Goal: Navigation & Orientation: Find specific page/section

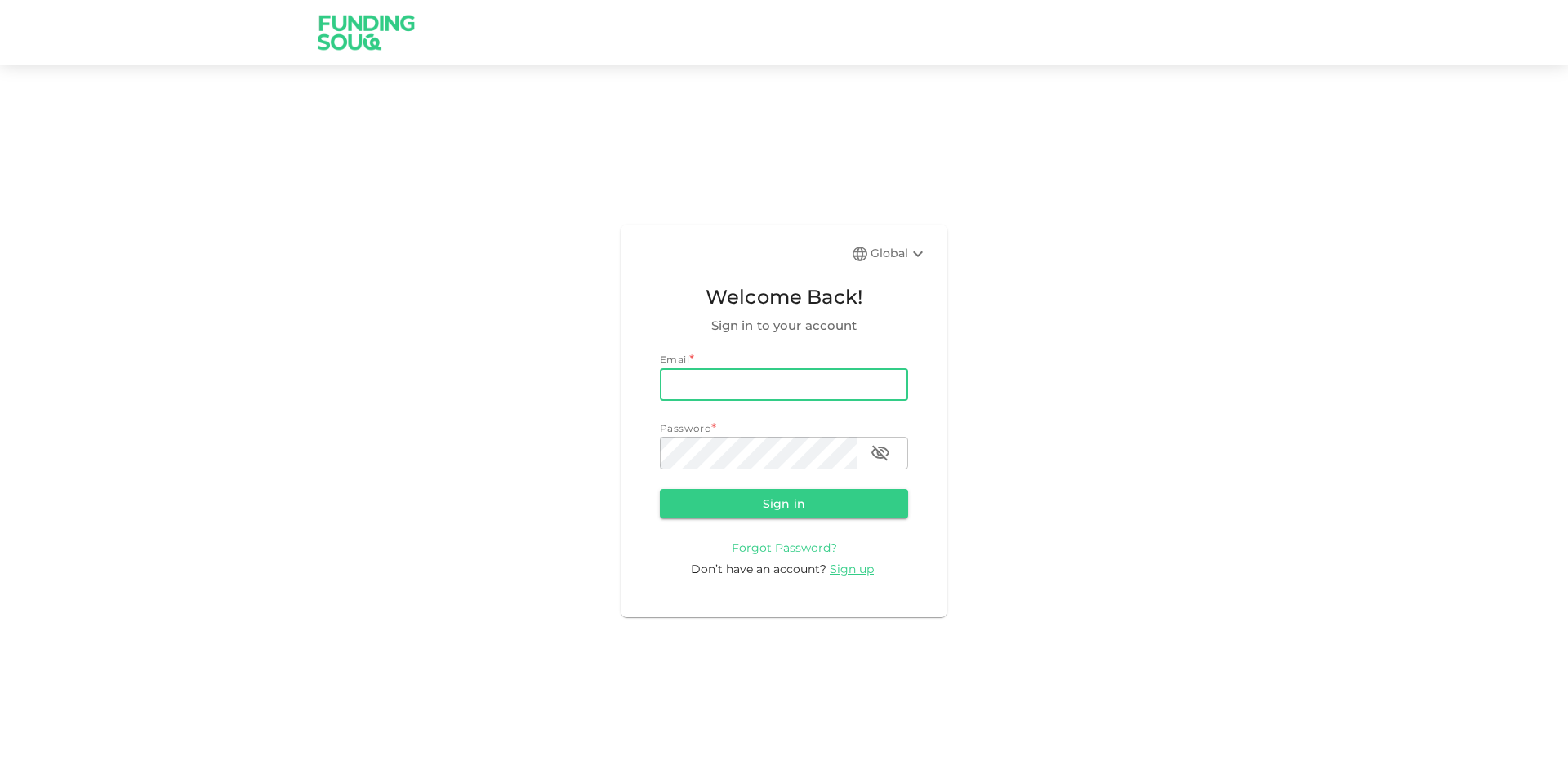
type input "[EMAIL_ADDRESS][DOMAIN_NAME]"
click at [660, 489] on button "Sign in" at bounding box center [784, 504] width 248 height 29
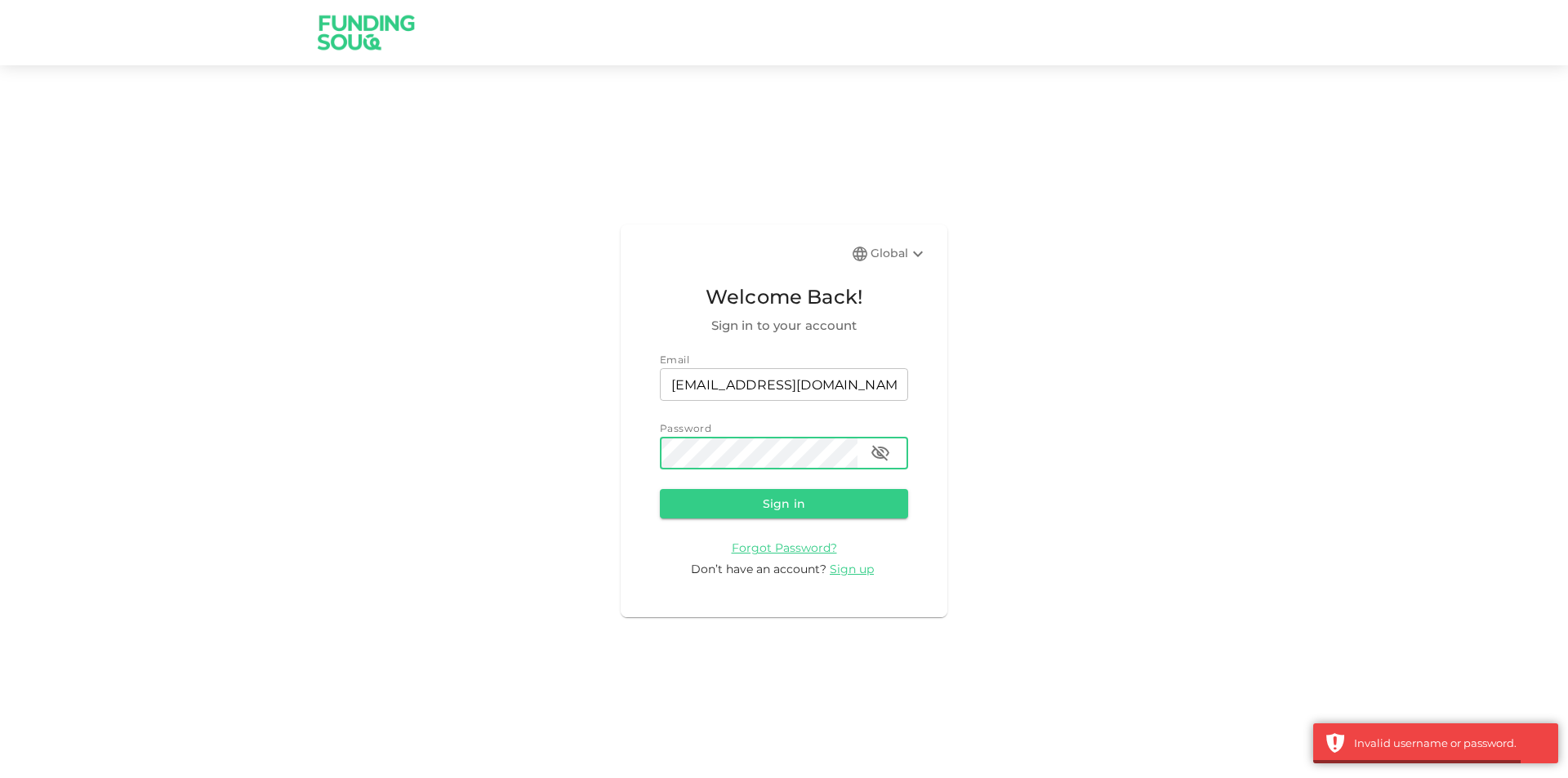
click at [453, 471] on div "Global Welcome Back! Sign in to your account Email email [EMAIL_ADDRESS][DOMAIN…" at bounding box center [784, 421] width 1568 height 672
click at [660, 489] on button "Sign in" at bounding box center [784, 504] width 248 height 29
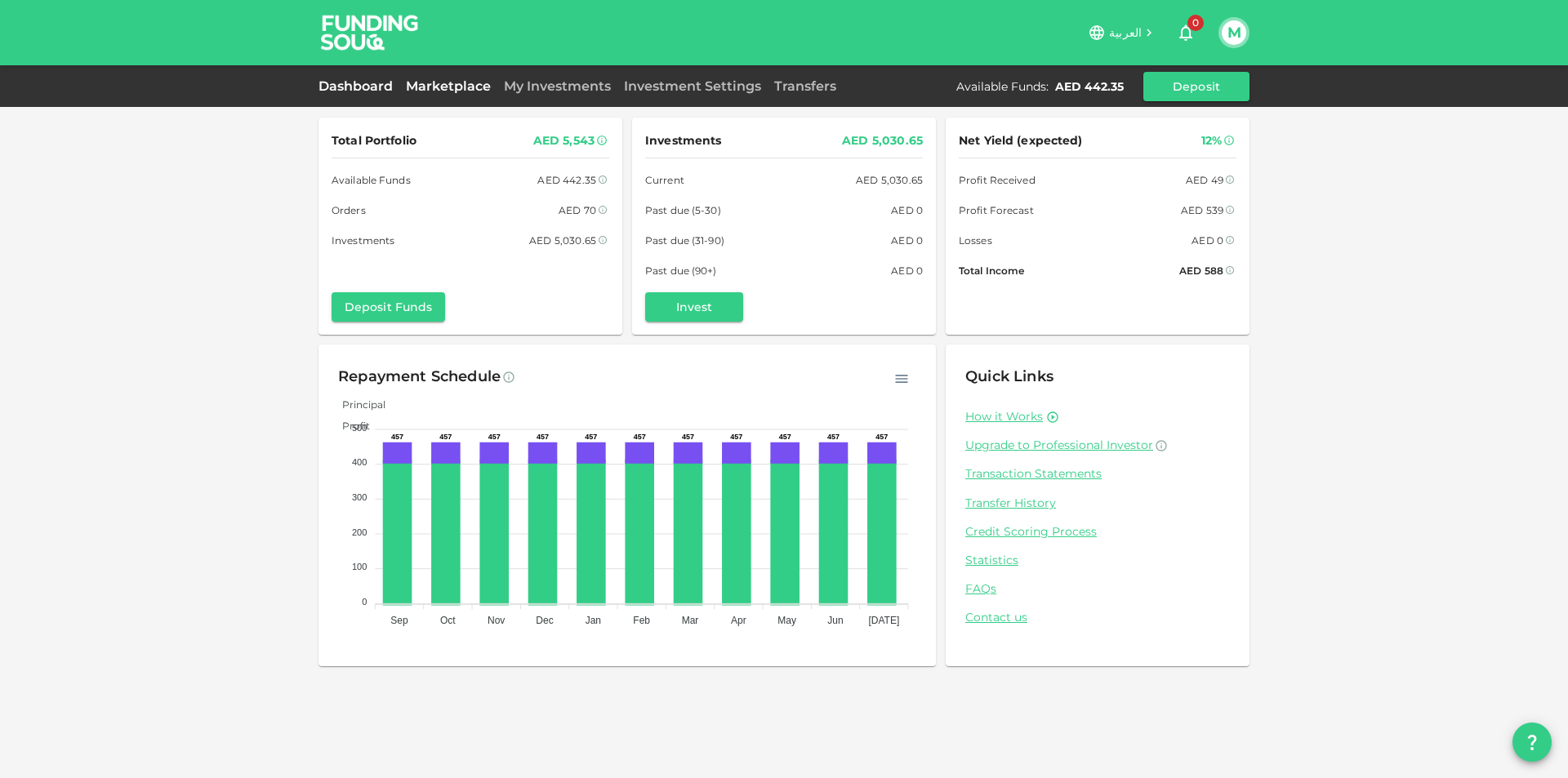
click at [483, 90] on link "Marketplace" at bounding box center [448, 86] width 98 height 15
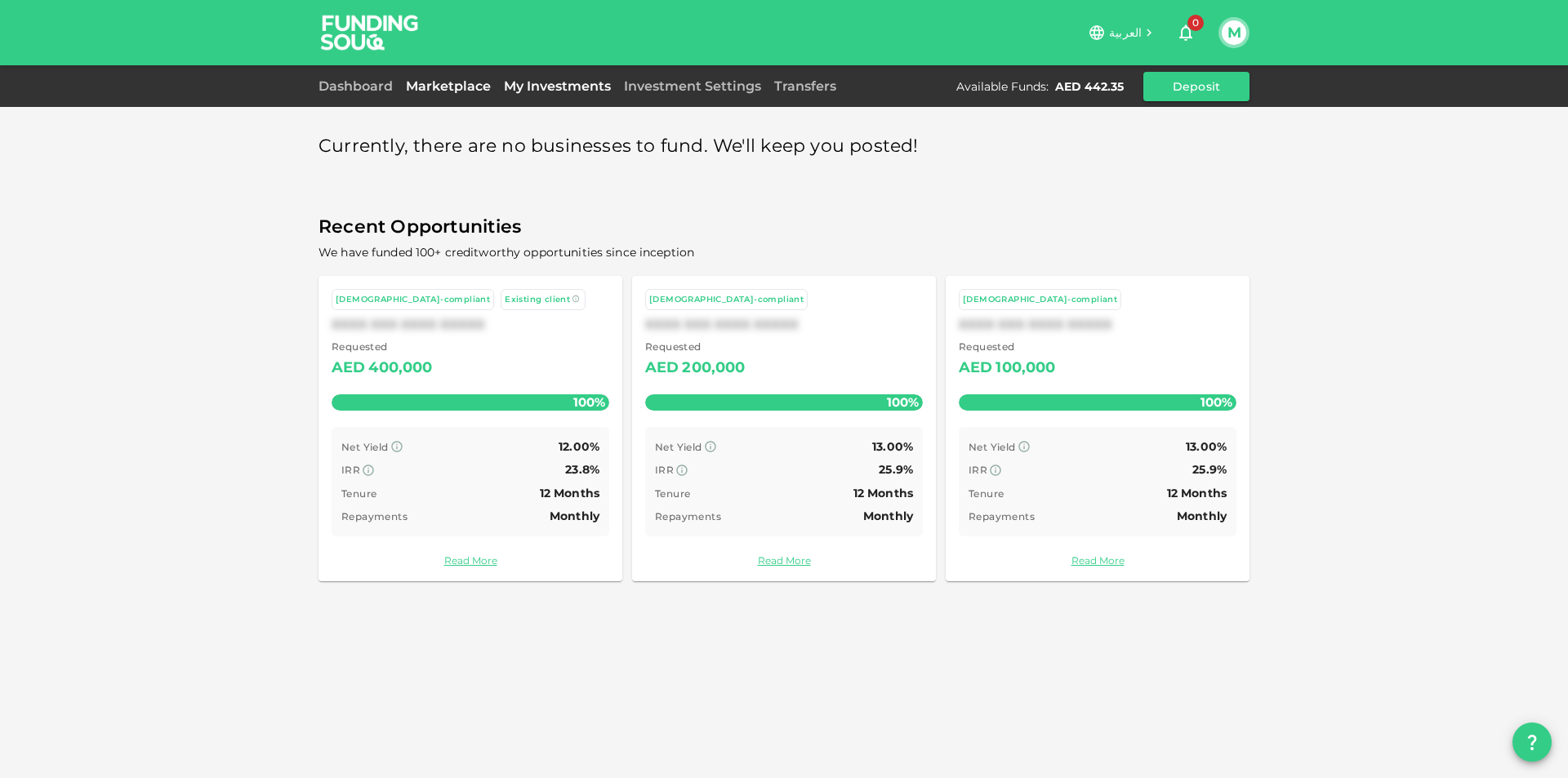
click at [534, 89] on link "My Investments" at bounding box center [557, 86] width 120 height 15
